Goal: Transaction & Acquisition: Obtain resource

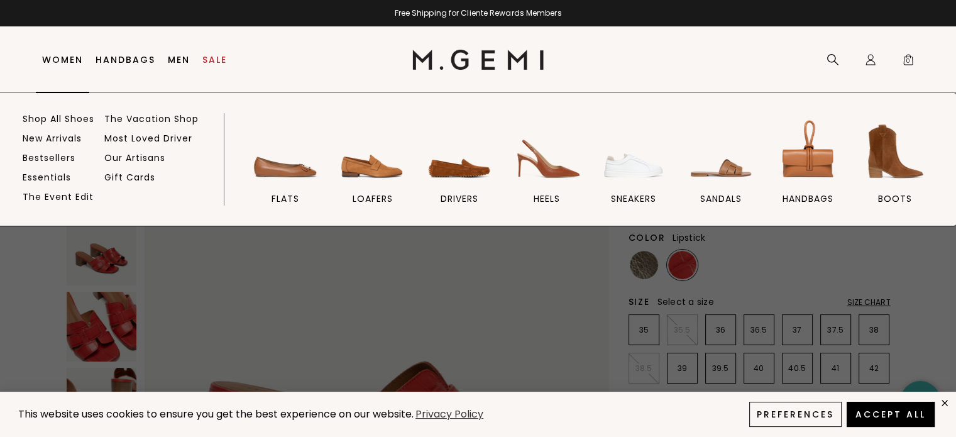
click at [66, 55] on link "Women" at bounding box center [62, 60] width 41 height 10
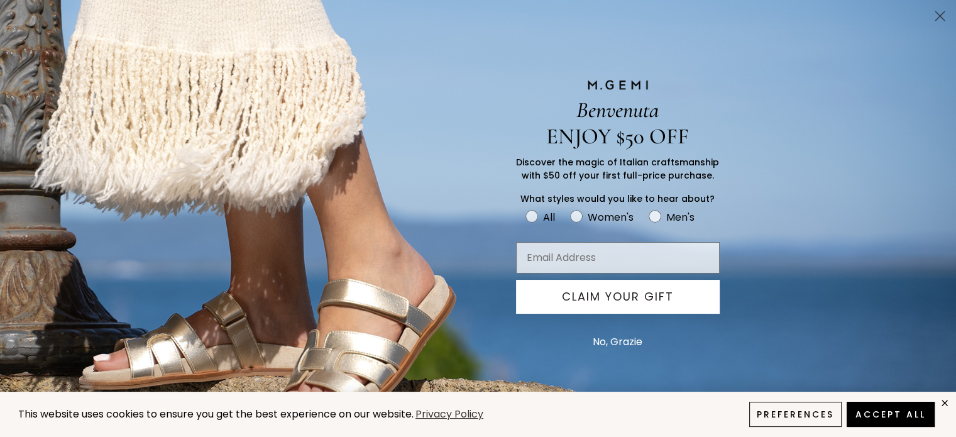
click at [942, 15] on circle "Close dialog" at bounding box center [940, 16] width 21 height 21
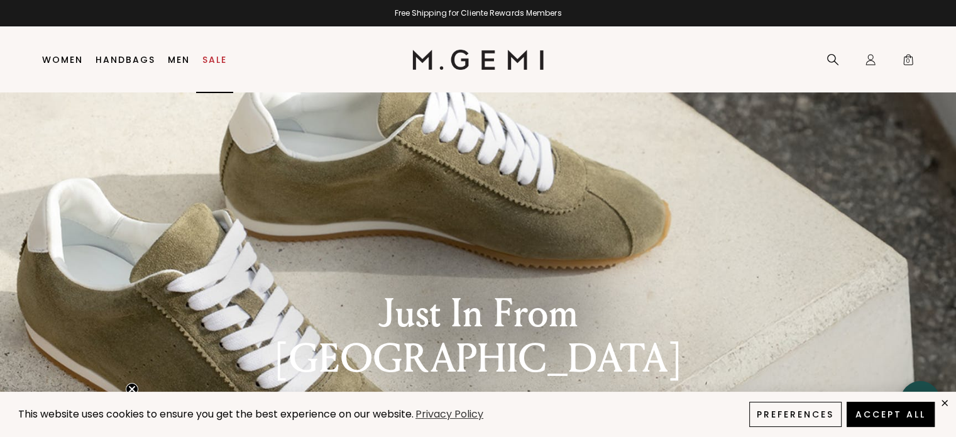
click at [212, 62] on link "Sale" at bounding box center [214, 60] width 25 height 10
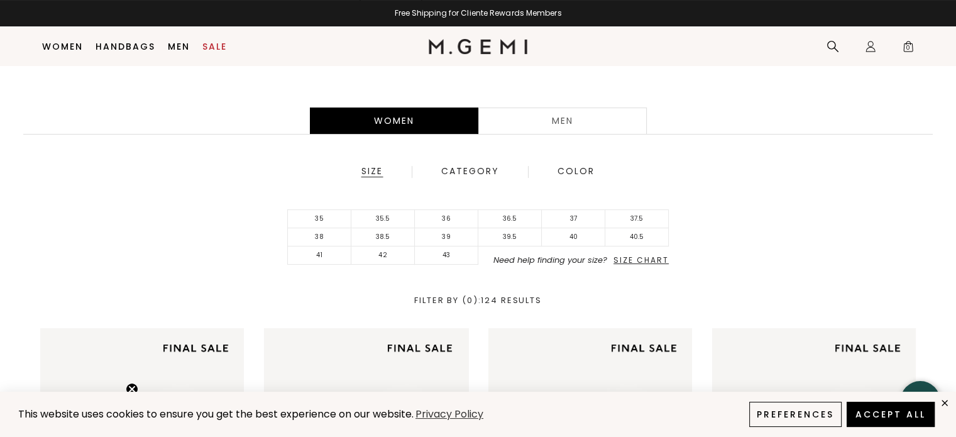
scroll to position [224, 0]
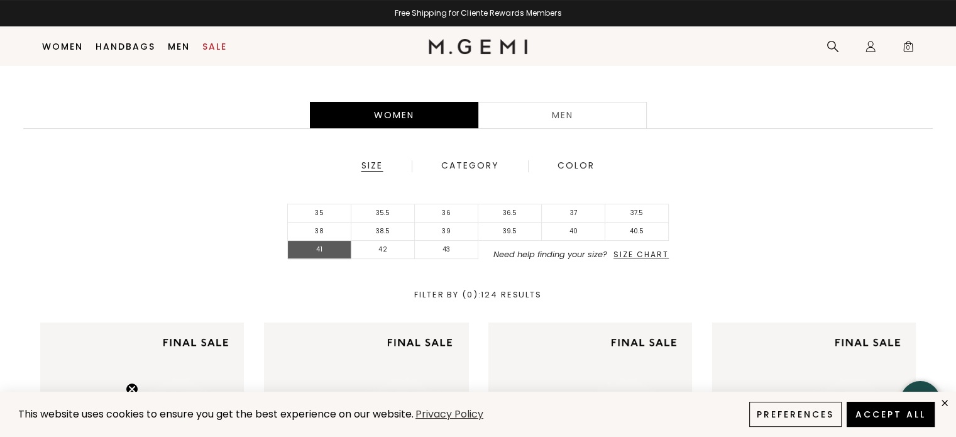
click at [321, 246] on li "41" at bounding box center [320, 250] width 64 height 18
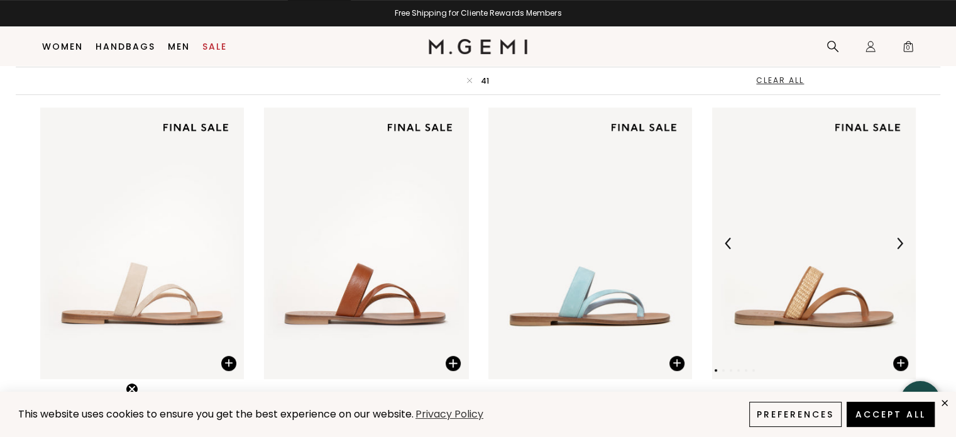
scroll to position [476, 0]
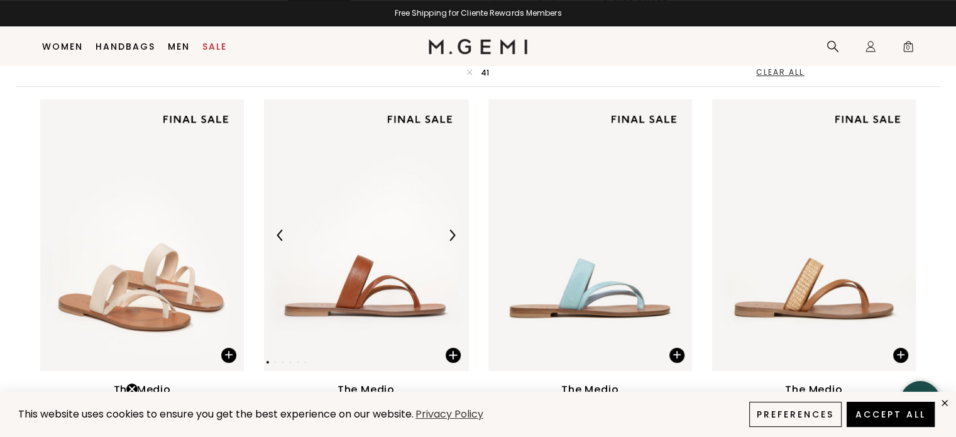
click at [455, 233] on img at bounding box center [451, 234] width 11 height 11
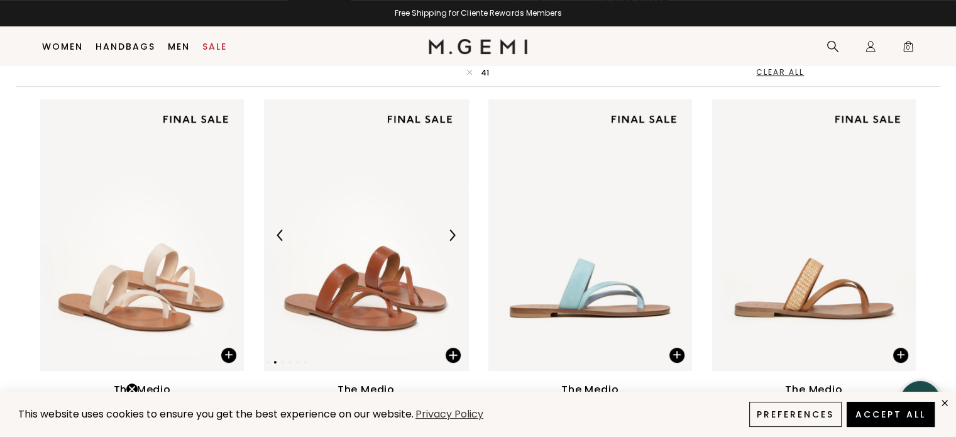
click at [455, 233] on img at bounding box center [451, 234] width 11 height 11
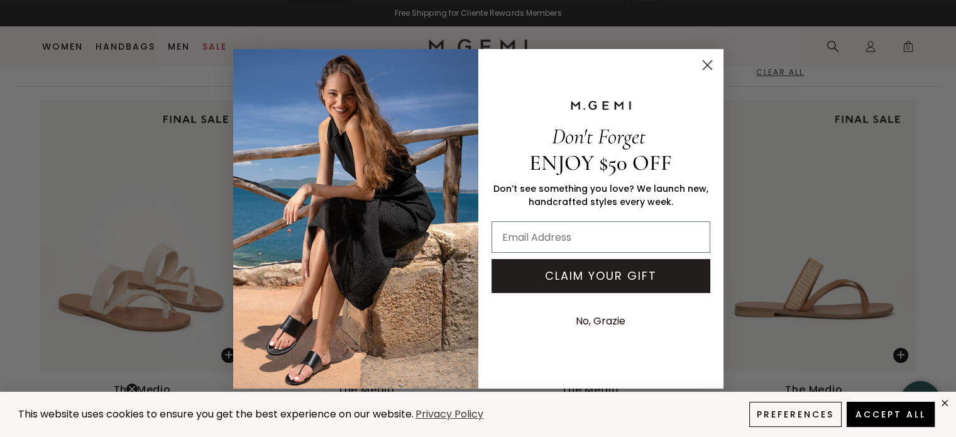
click at [707, 55] on circle "Close dialog" at bounding box center [707, 64] width 21 height 21
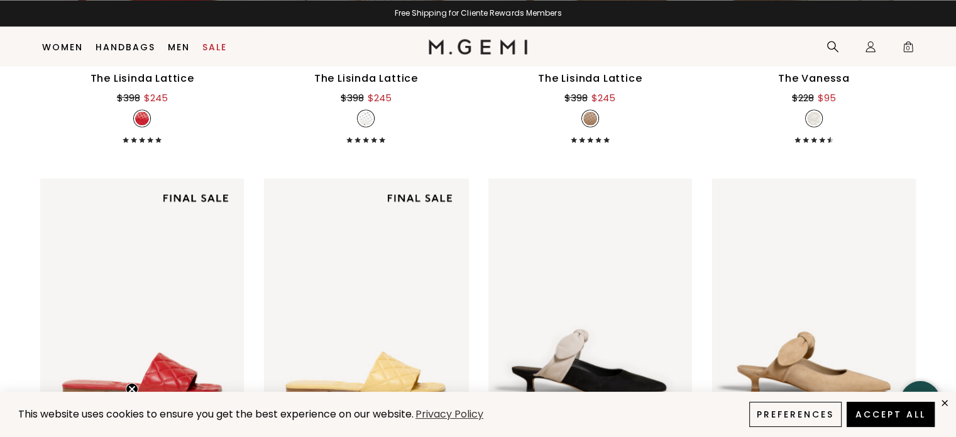
scroll to position [2362, 0]
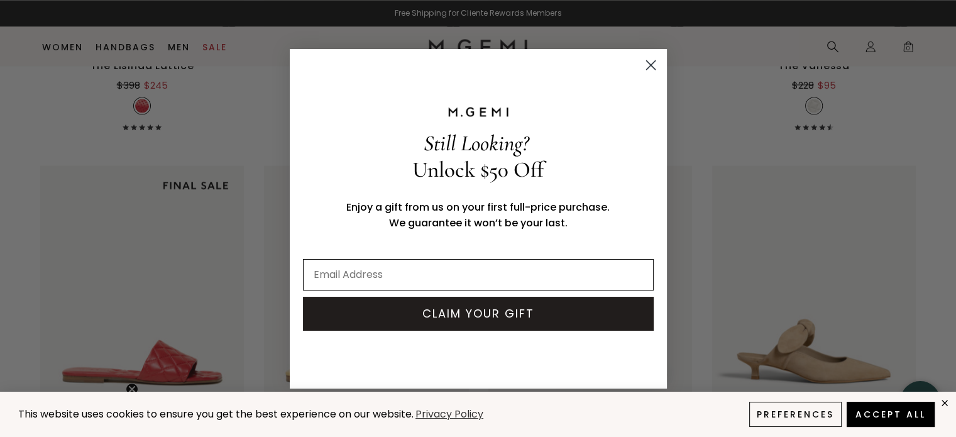
click at [354, 273] on input "Email Address" at bounding box center [478, 274] width 351 height 31
type input "kathalene1400@gmail.com"
click at [455, 311] on button "CLAIM YOUR GIFT" at bounding box center [478, 314] width 351 height 34
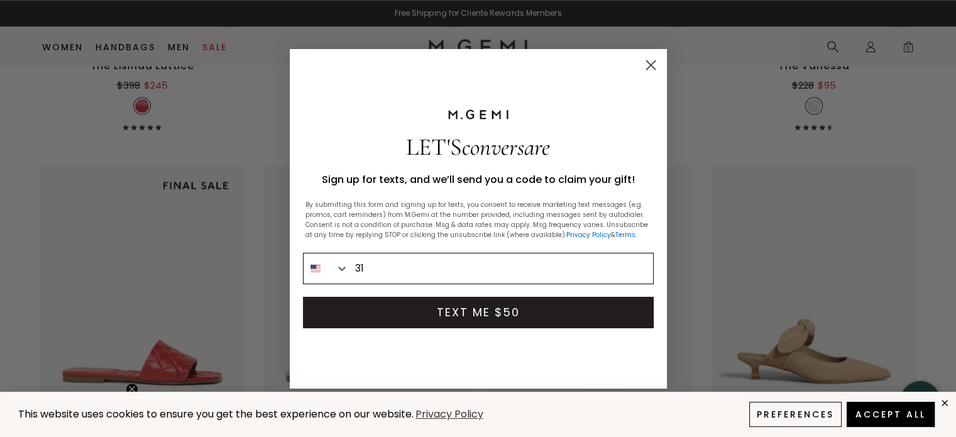
type input "1-310-480-0118"
click at [481, 312] on button "TEXT ME $50" at bounding box center [478, 312] width 351 height 31
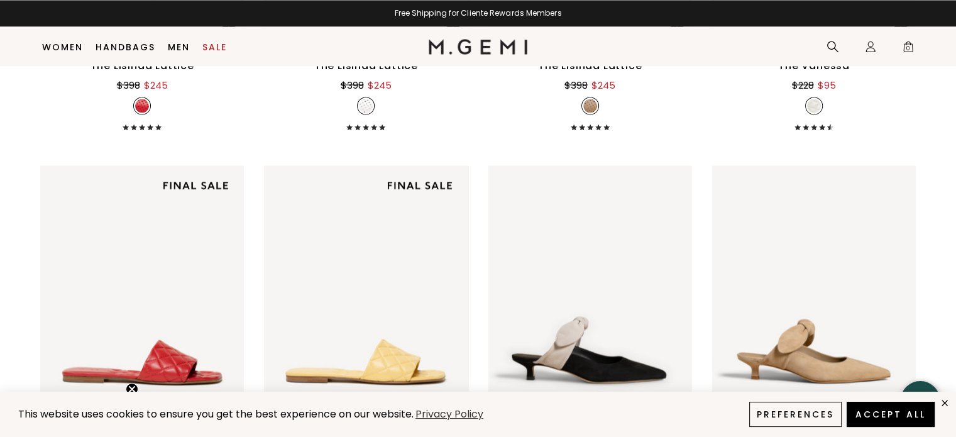
click at [727, 131] on div "Close dialog CHECK YOUR TEXTS FOR $50 OFF Reply Y to confirm your subscription.…" at bounding box center [478, 218] width 956 height 437
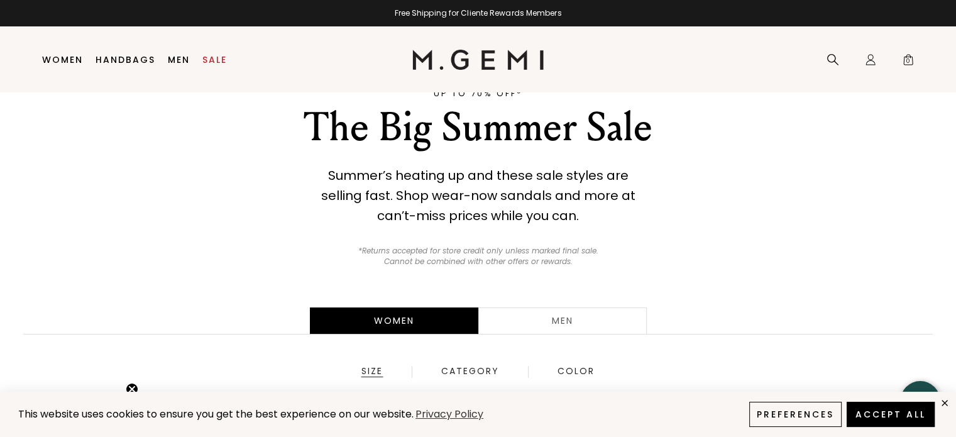
scroll to position [0, 0]
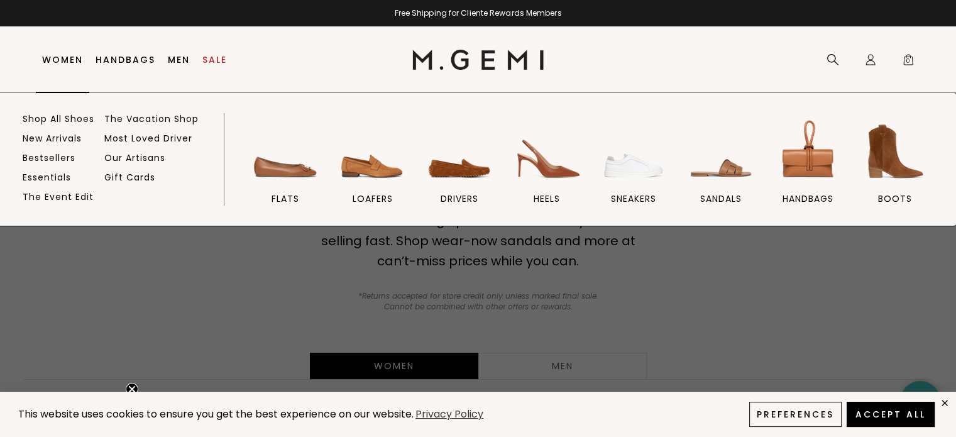
click at [59, 56] on link "Women" at bounding box center [62, 60] width 41 height 10
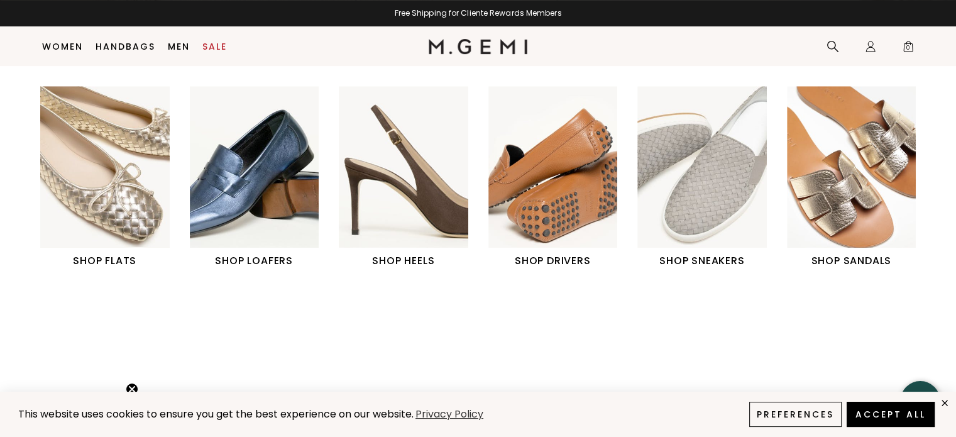
scroll to position [539, 0]
